Goal: Task Accomplishment & Management: Complete application form

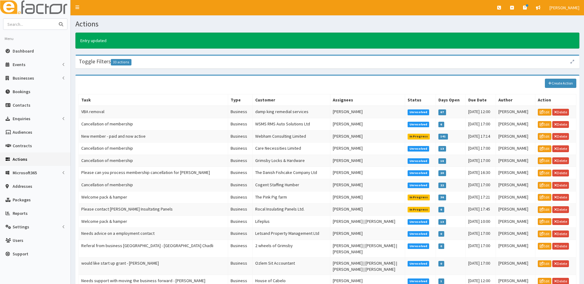
click at [36, 25] on input "text" at bounding box center [29, 24] width 52 height 11
type input "stacey lam"
click at [55, 19] on button "submit" at bounding box center [61, 24] width 12 height 11
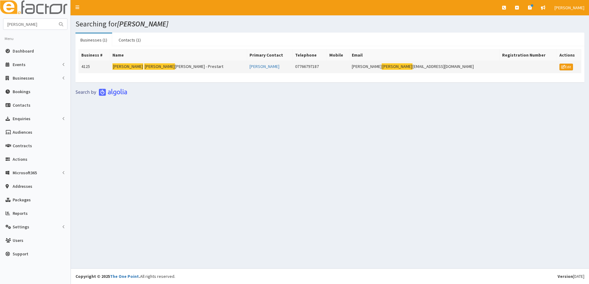
click at [95, 67] on td "4125" at bounding box center [94, 67] width 31 height 12
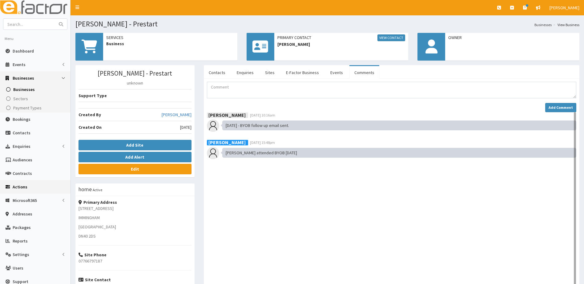
click at [23, 186] on span "Actions" at bounding box center [20, 187] width 15 height 6
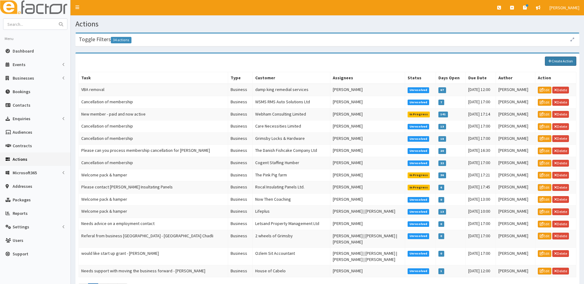
click at [563, 61] on link "Create Action" at bounding box center [560, 61] width 31 height 9
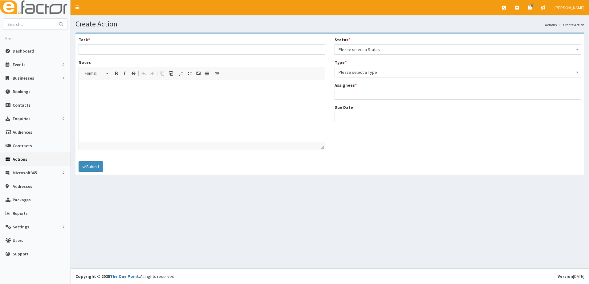
select select
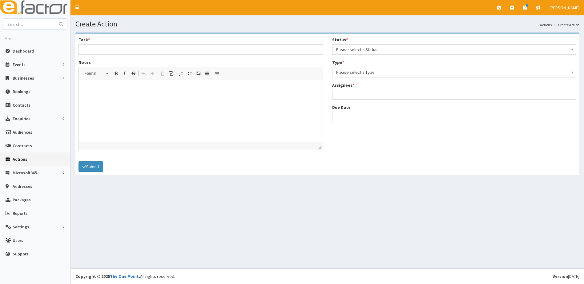
click at [351, 49] on span "Please select a Status" at bounding box center [454, 49] width 236 height 9
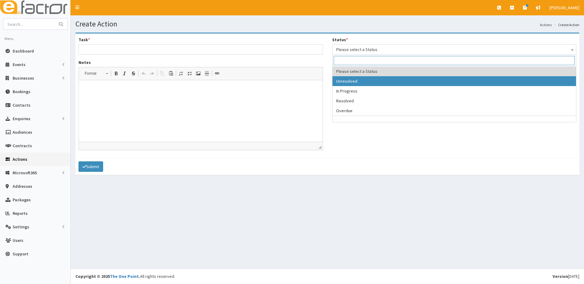
select select "1"
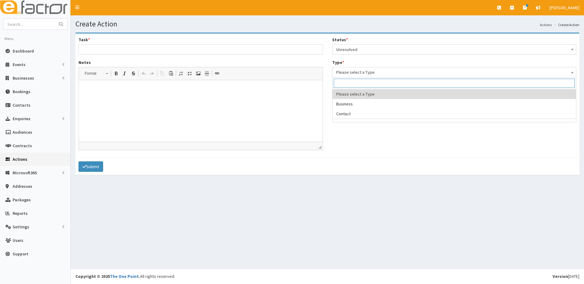
click at [365, 70] on span "Please select a Type" at bounding box center [454, 72] width 236 height 9
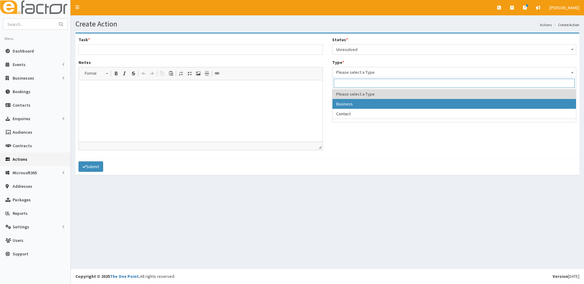
select select "business"
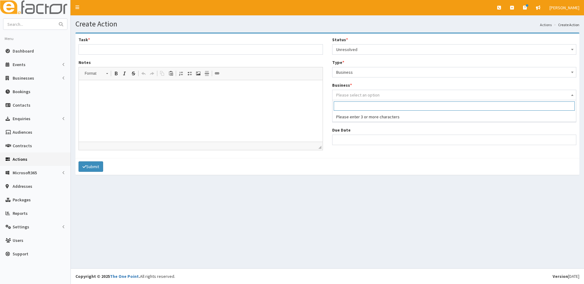
click at [348, 94] on span "Please select an option" at bounding box center [357, 95] width 43 height 6
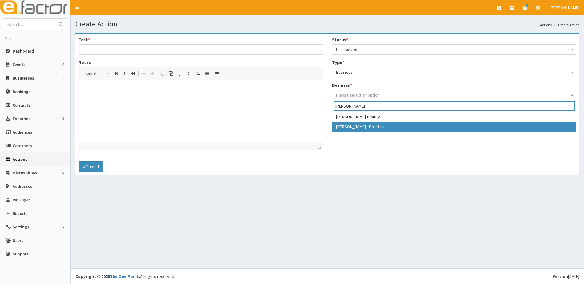
type input "Stacey"
select select "4125"
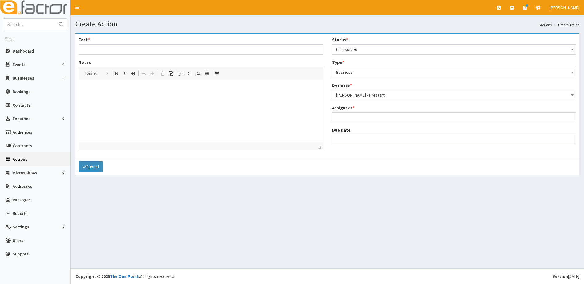
click at [348, 116] on ul at bounding box center [454, 117] width 244 height 8
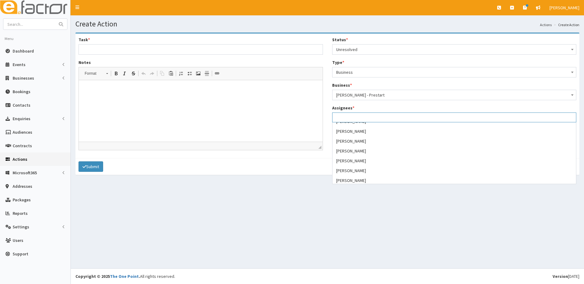
scroll to position [23, 0]
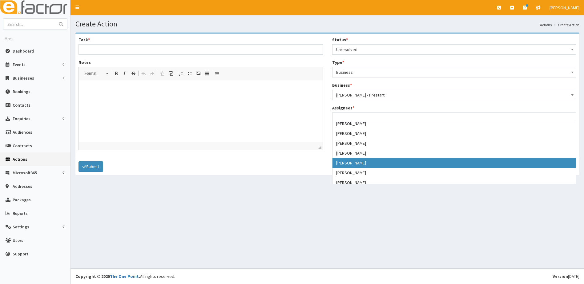
select select "16"
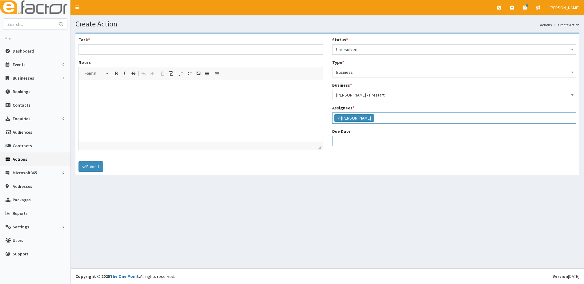
click at [342, 140] on input "Due Date" at bounding box center [454, 141] width 244 height 10
select select "12"
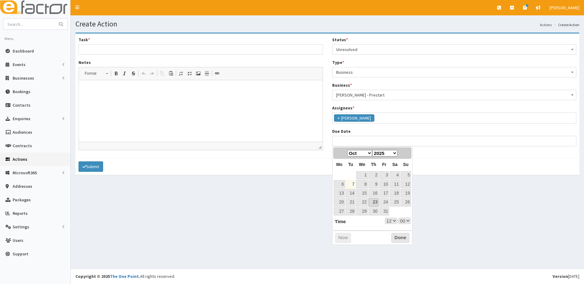
click at [375, 202] on link "23" at bounding box center [374, 203] width 10 height 8
type input "23-10-2025 12:00"
select select "12"
click at [391, 221] on select "00 01 02 03 04 05 06 07 08 09 10 11 12 13 14 15 16 17 18 19 20 21 22 23" at bounding box center [391, 221] width 12 height 6
type input "[DATE] 17:00"
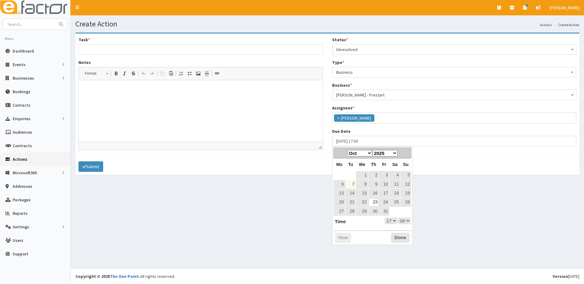
select select "17"
click at [399, 236] on button "Done" at bounding box center [400, 238] width 18 height 10
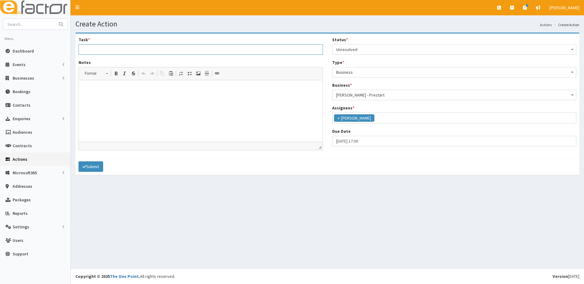
click at [96, 49] on input "Task *" at bounding box center [201, 49] width 244 height 10
type input "S"
type input "Follow up appointment after BYOB - [PERSON_NAME]"
click at [106, 95] on html at bounding box center [201, 89] width 244 height 19
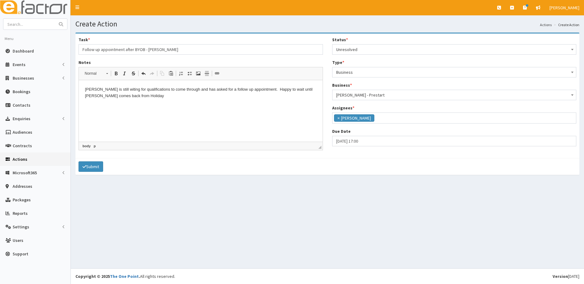
click at [294, 89] on p "Stacey is still witing for qualifications to come through and has asked for a f…" at bounding box center [201, 93] width 232 height 13
drag, startPoint x: 116, startPoint y: 97, endPoint x: 137, endPoint y: 99, distance: 20.4
click at [117, 96] on p "Stacey is still witing for qualifications to come through and has asked for a f…" at bounding box center [201, 93] width 232 height 13
drag, startPoint x: 256, startPoint y: 88, endPoint x: 276, endPoint y: 86, distance: 19.8
click at [256, 87] on p "Stacey is still witing for qualifications to come through and has asked for a f…" at bounding box center [201, 93] width 232 height 13
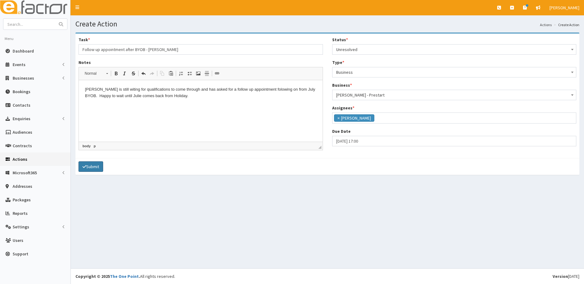
click at [92, 168] on button "Submit" at bounding box center [91, 167] width 25 height 10
